Goal: Task Accomplishment & Management: Manage account settings

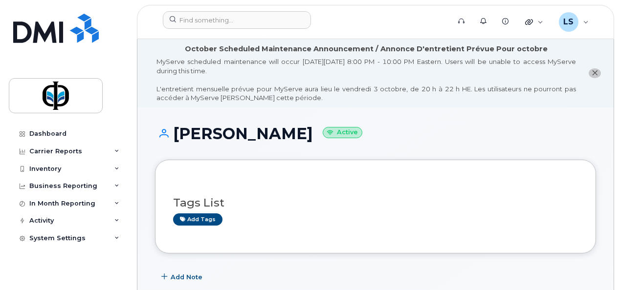
scroll to position [261, 0]
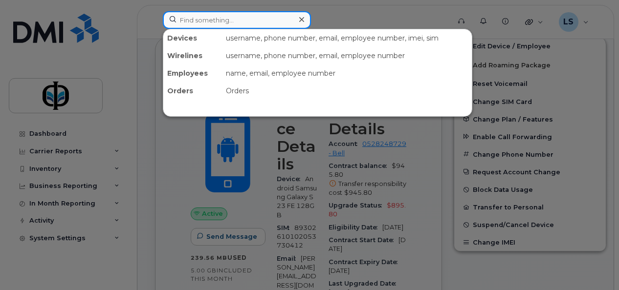
click at [231, 25] on input at bounding box center [237, 20] width 148 height 18
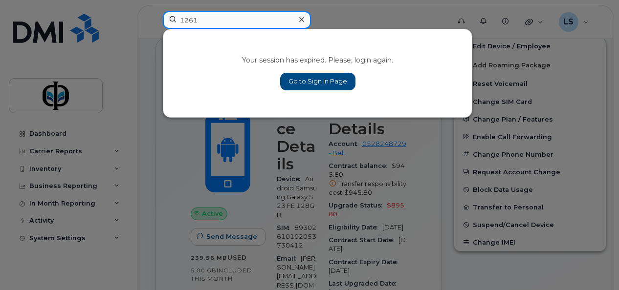
type input "1261"
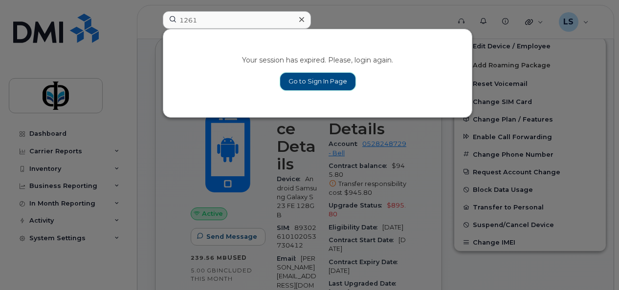
click at [300, 80] on link "Go to Sign In Page" at bounding box center [317, 82] width 75 height 18
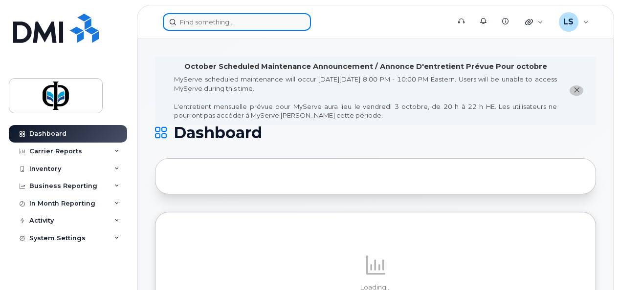
click at [227, 19] on input at bounding box center [237, 22] width 148 height 18
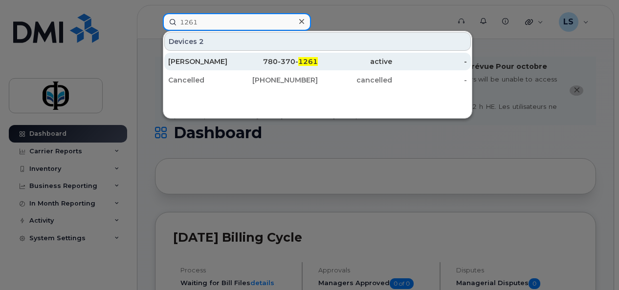
type input "1261"
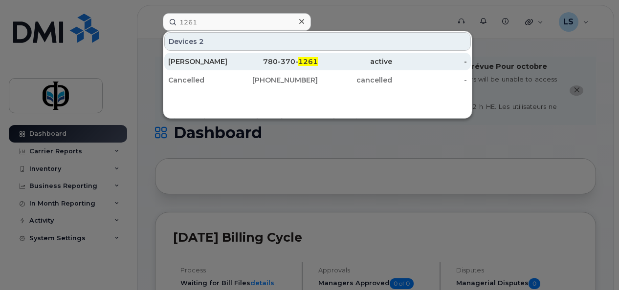
click at [245, 63] on div "780-370- 1261" at bounding box center [280, 62] width 75 height 10
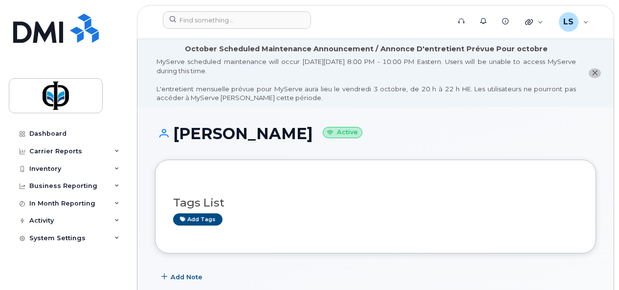
click at [245, 63] on div "MyServe scheduled maintenance will occur on Friday October 3rd, 8:00 PM - 10:00…" at bounding box center [366, 79] width 420 height 45
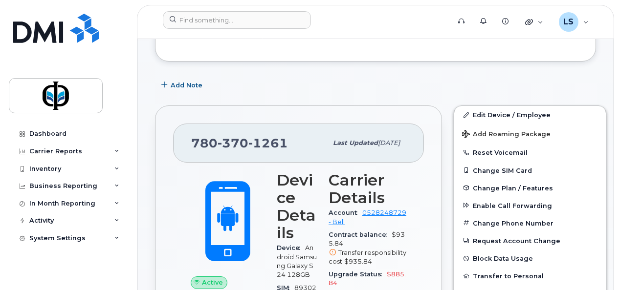
scroll to position [197, 0]
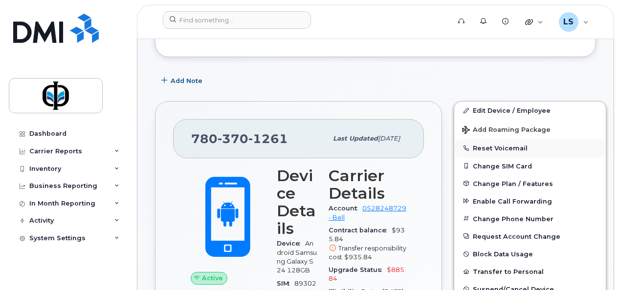
click at [501, 151] on button "Reset Voicemail" at bounding box center [530, 148] width 152 height 18
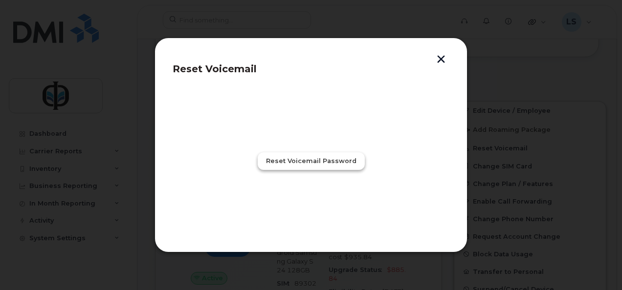
click at [331, 165] on span "Reset Voicemail Password" at bounding box center [311, 160] width 90 height 9
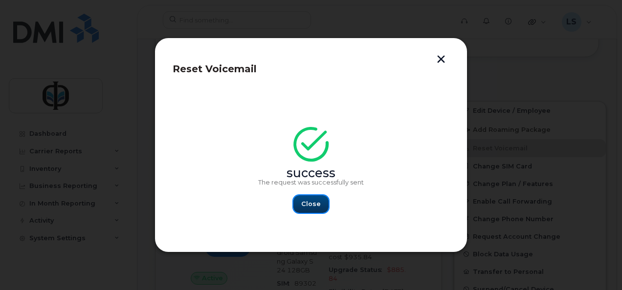
click at [303, 212] on button "Close" at bounding box center [310, 205] width 35 height 18
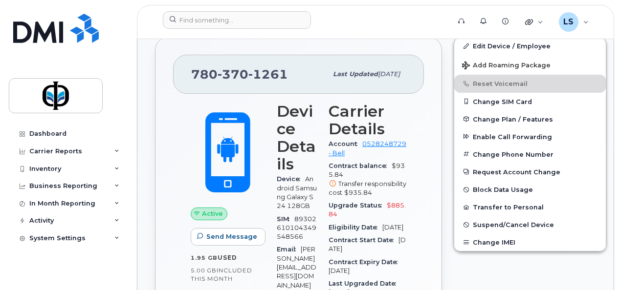
scroll to position [0, 0]
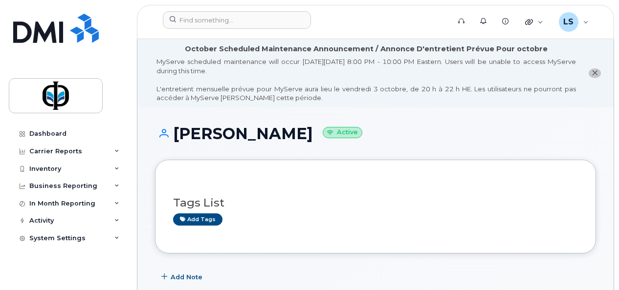
drag, startPoint x: 173, startPoint y: 136, endPoint x: 306, endPoint y: 140, distance: 132.6
click at [306, 140] on h1 "Abdikadir Farah Active" at bounding box center [375, 133] width 441 height 17
drag, startPoint x: 306, startPoint y: 140, endPoint x: 291, endPoint y: 136, distance: 15.2
copy h1 "[PERSON_NAME]"
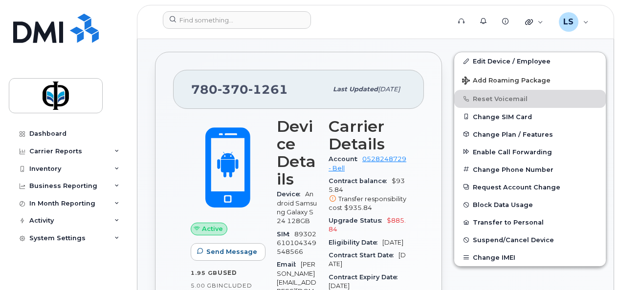
scroll to position [248, 0]
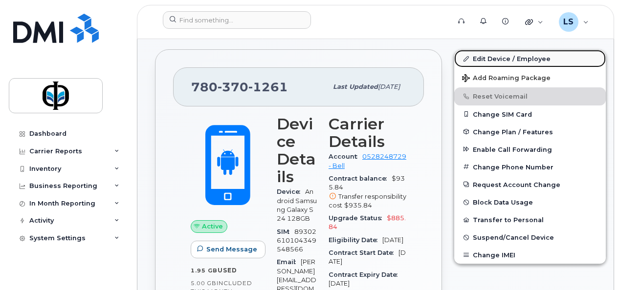
click at [507, 55] on link "Edit Device / Employee" at bounding box center [530, 59] width 152 height 18
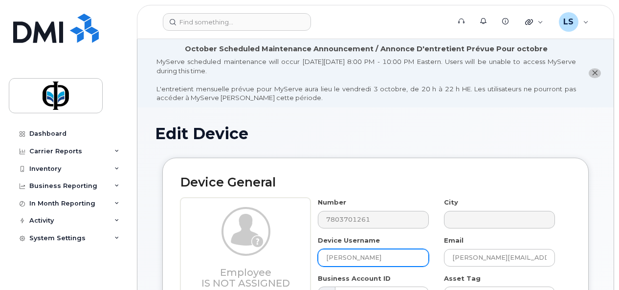
click at [372, 266] on input "Abdikadir Farah" at bounding box center [373, 258] width 111 height 18
click at [372, 266] on input "[PERSON_NAME]" at bounding box center [373, 258] width 111 height 18
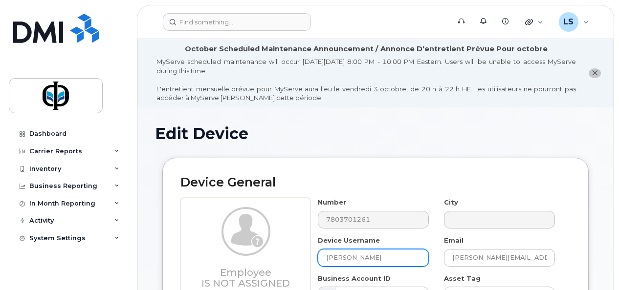
click at [372, 266] on input "[PERSON_NAME]" at bounding box center [373, 258] width 111 height 18
type input "FM Spare"
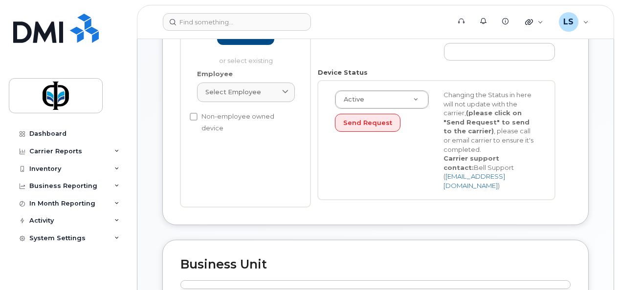
scroll to position [522, 0]
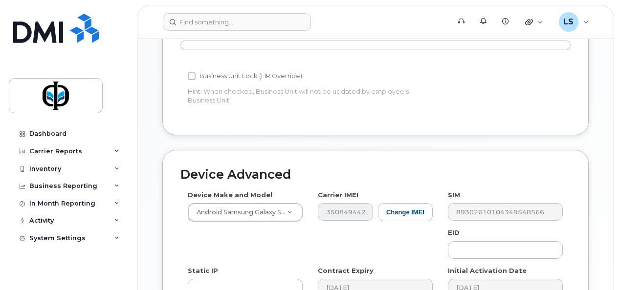
drag, startPoint x: 619, startPoint y: 277, endPoint x: 620, endPoint y: 269, distance: 8.4
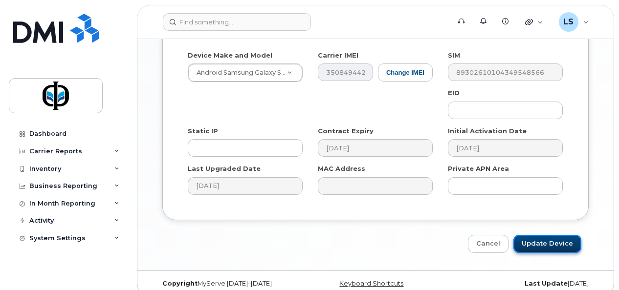
click at [552, 236] on input "Update Device" at bounding box center [547, 244] width 68 height 18
type input "Saving..."
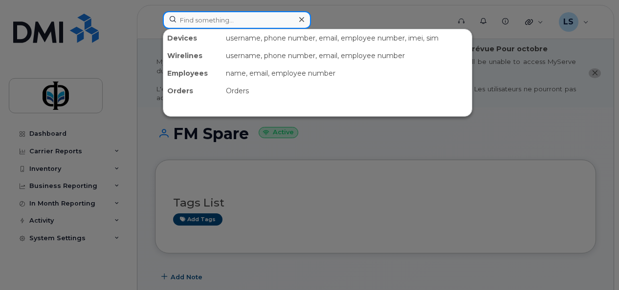
click at [231, 25] on input at bounding box center [237, 20] width 148 height 18
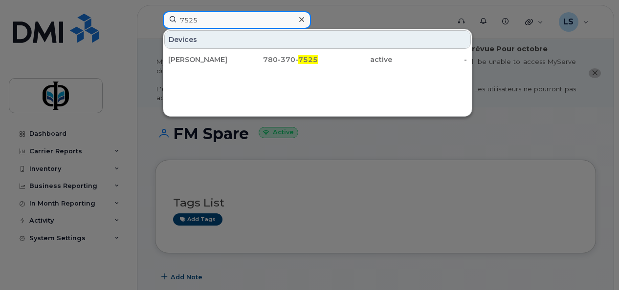
click at [221, 19] on input "7525" at bounding box center [237, 20] width 148 height 18
type input "5963"
